Goal: Obtain resource: Obtain resource

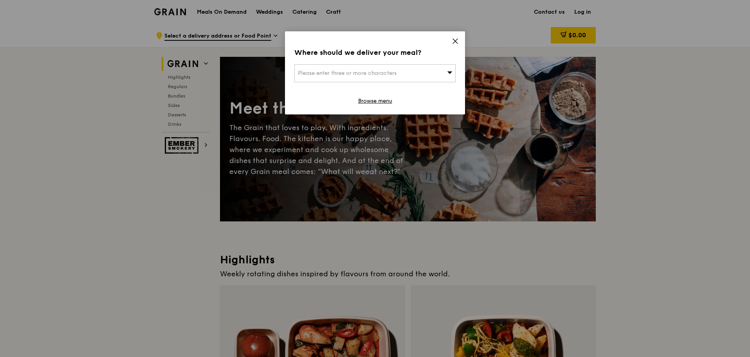
click at [405, 71] on div "Please enter three or more characters" at bounding box center [374, 73] width 161 height 18
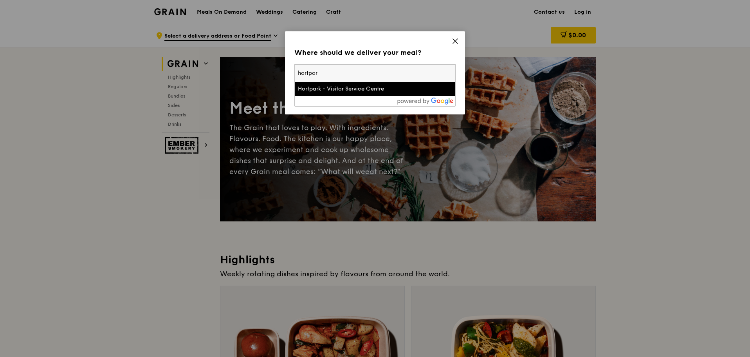
type input "hortpor"
click at [396, 90] on div "Hortpark - Visitor Service Centre" at bounding box center [356, 89] width 116 height 8
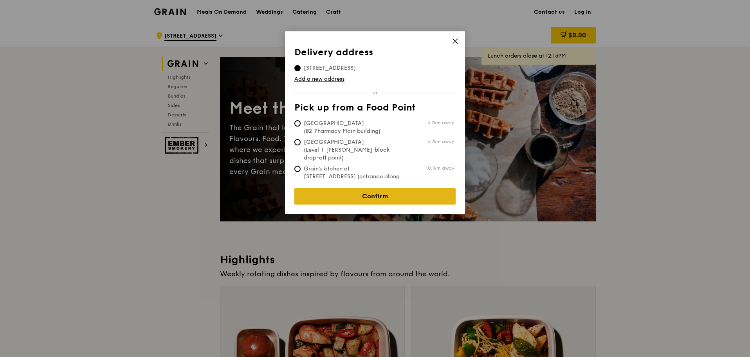
click at [397, 190] on link "Confirm" at bounding box center [374, 196] width 161 height 16
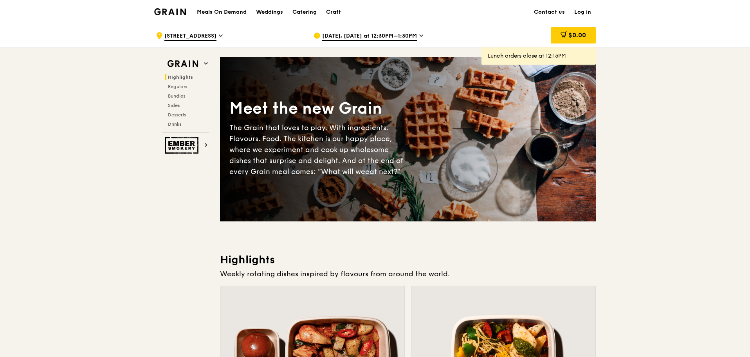
click at [375, 34] on span "Sep 10, Today at 12:30PM–1:30PM" at bounding box center [369, 36] width 95 height 9
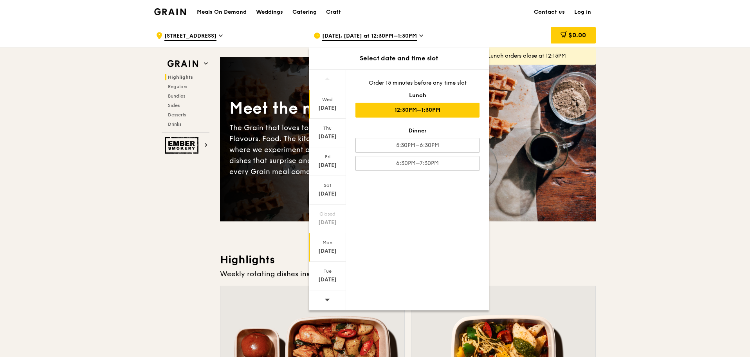
scroll to position [157, 0]
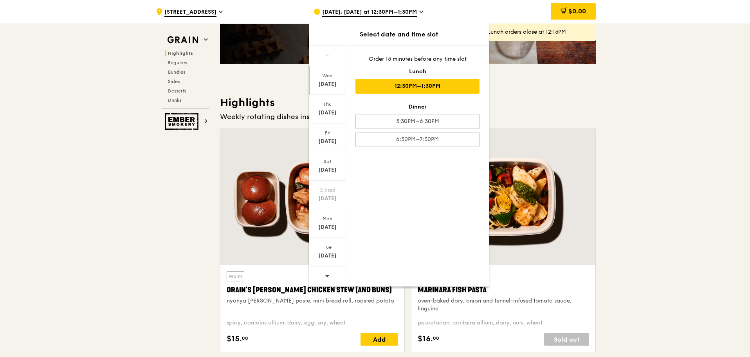
click at [334, 280] on div at bounding box center [327, 276] width 37 height 20
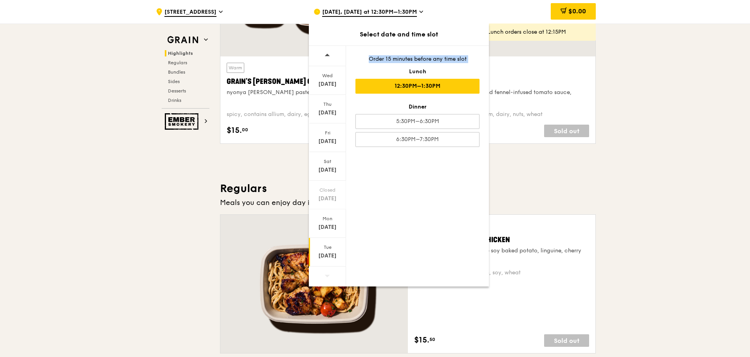
scroll to position [431, 0]
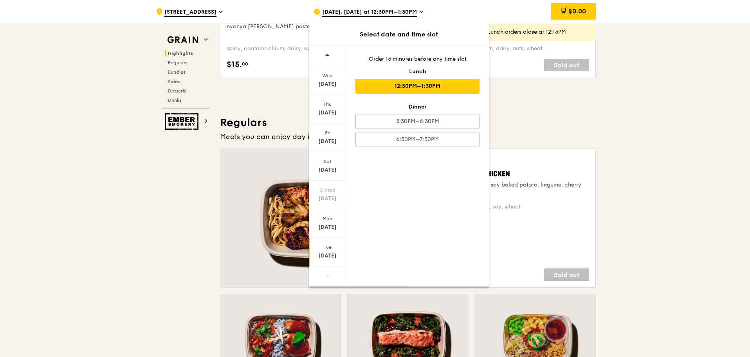
click at [323, 262] on div "Tue Sep 23" at bounding box center [327, 252] width 37 height 29
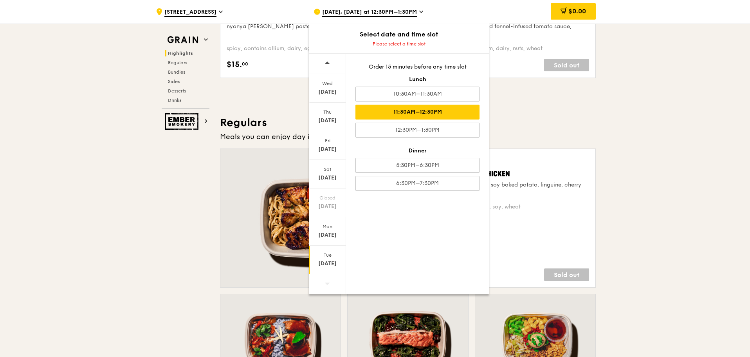
click at [455, 109] on div "11:30AM–12:30PM" at bounding box center [418, 112] width 124 height 15
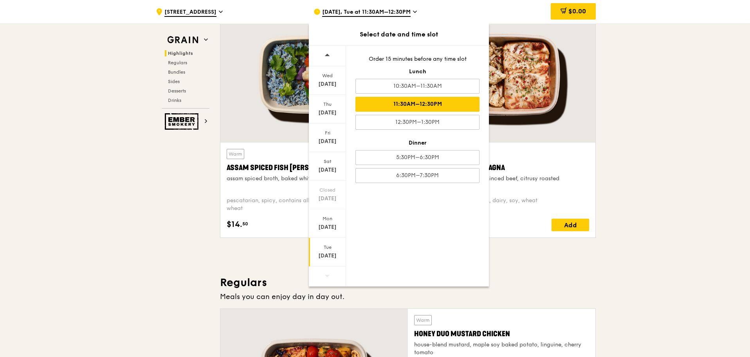
scroll to position [274, 0]
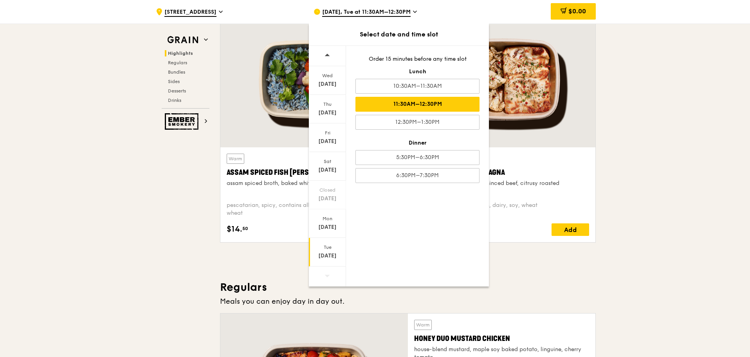
click at [597, 125] on div "Warm Plant-Based Beef Lasagna fennel seed, plant-based minced beef, citrusy roa…" at bounding box center [503, 130] width 191 height 238
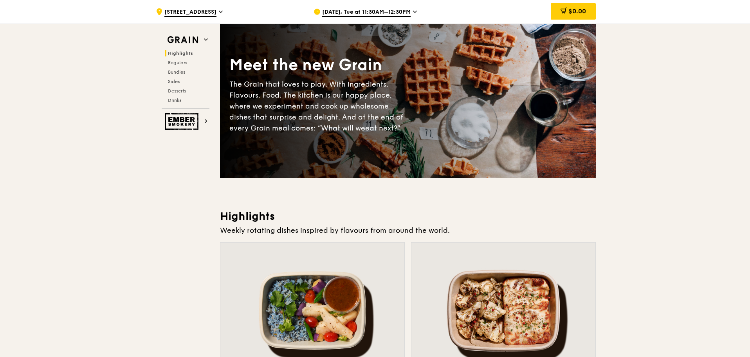
scroll to position [0, 0]
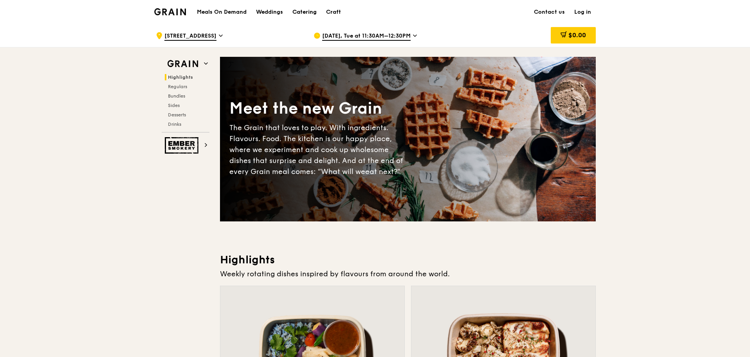
click at [299, 13] on div "Catering" at bounding box center [305, 11] width 24 height 23
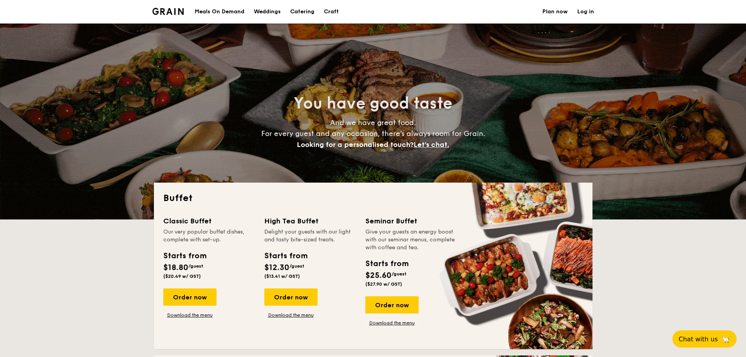
select select
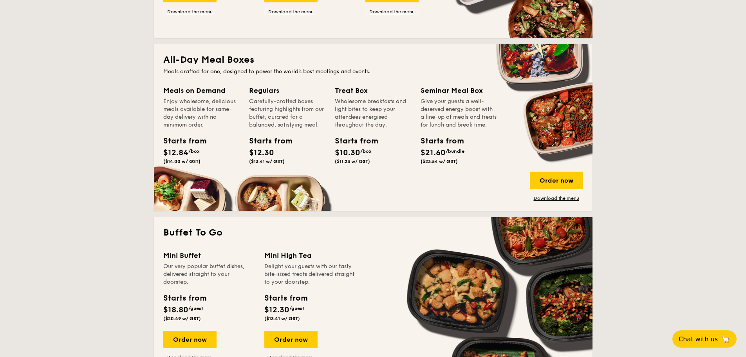
scroll to position [157, 0]
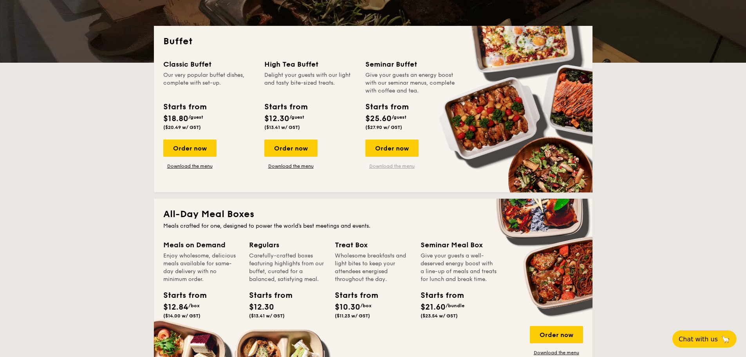
click at [388, 168] on link "Download the menu" at bounding box center [391, 166] width 53 height 6
